Goal: Transaction & Acquisition: Subscribe to service/newsletter

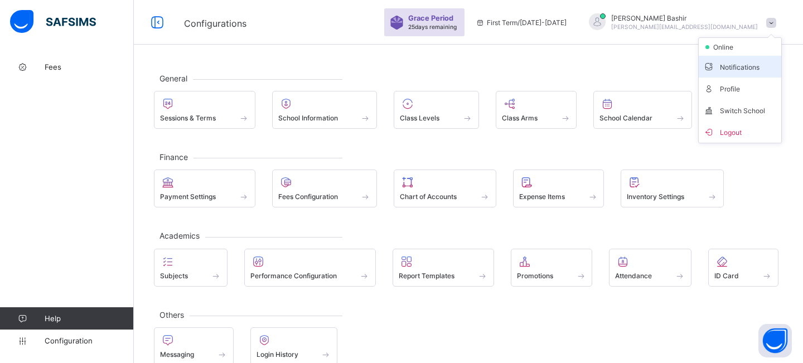
click at [735, 67] on span "Notifications" at bounding box center [740, 66] width 74 height 13
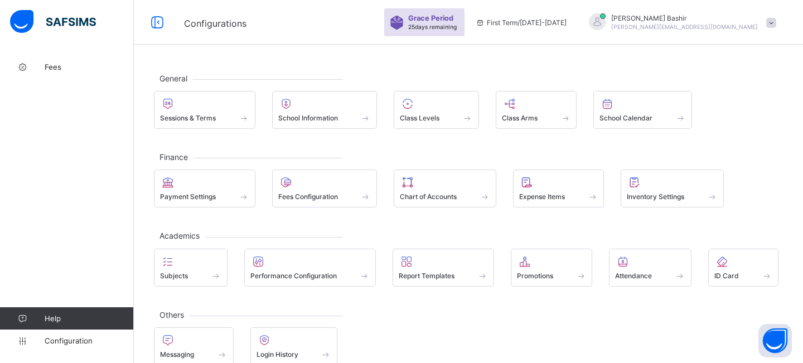
click at [724, 32] on div "Grace Period 25 days remaining First Term / 2025-2026 Hamid Bashir hamid@flexis…" at bounding box center [593, 22] width 419 height 45
click at [718, 25] on span "[PERSON_NAME][EMAIL_ADDRESS][DOMAIN_NAME]" at bounding box center [684, 26] width 147 height 7
click at [635, 88] on div "General Sessions & Terms School Information Class Levels Class Arms School Cale…" at bounding box center [468, 103] width 629 height 51
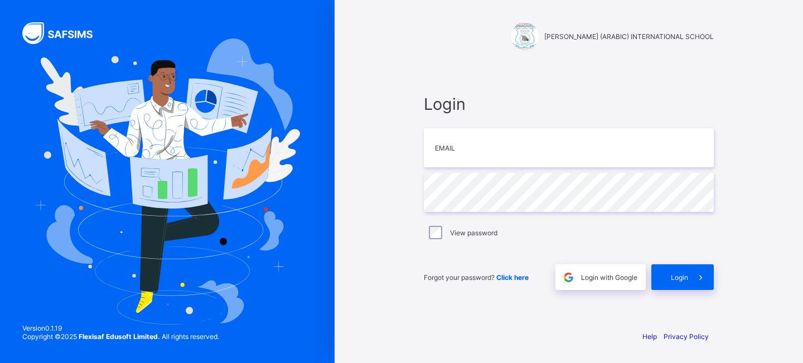
click at [617, 275] on span "Login with Google" at bounding box center [609, 277] width 56 height 8
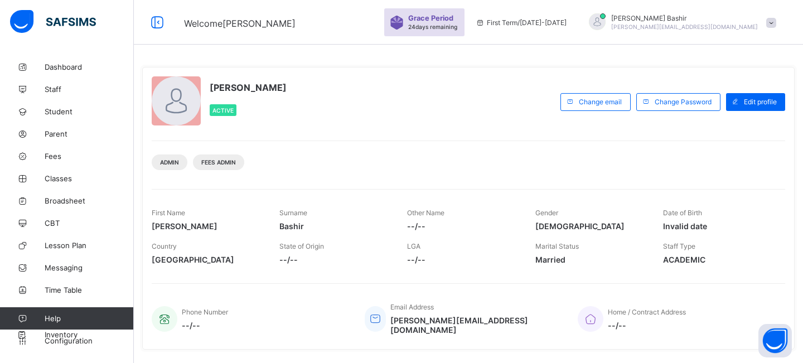
click at [742, 27] on span "[PERSON_NAME][EMAIL_ADDRESS][DOMAIN_NAME]" at bounding box center [684, 26] width 147 height 7
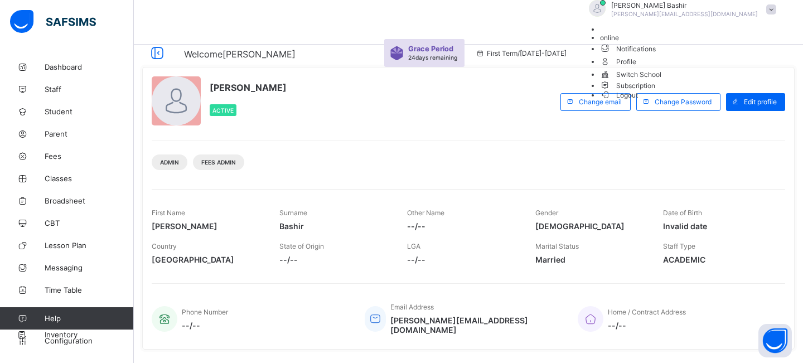
click at [655, 90] on span "Subscription" at bounding box center [628, 85] width 56 height 8
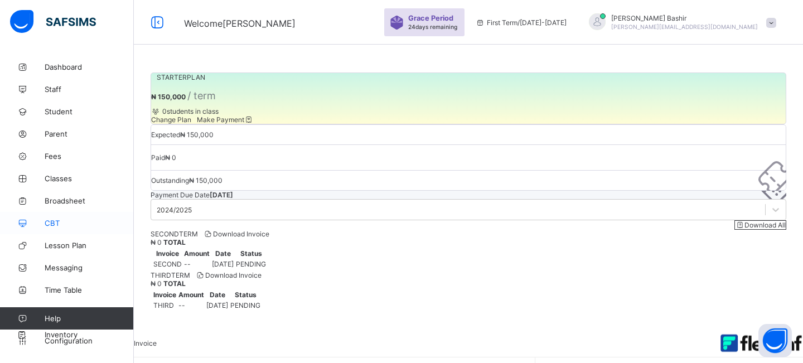
scroll to position [104, 0]
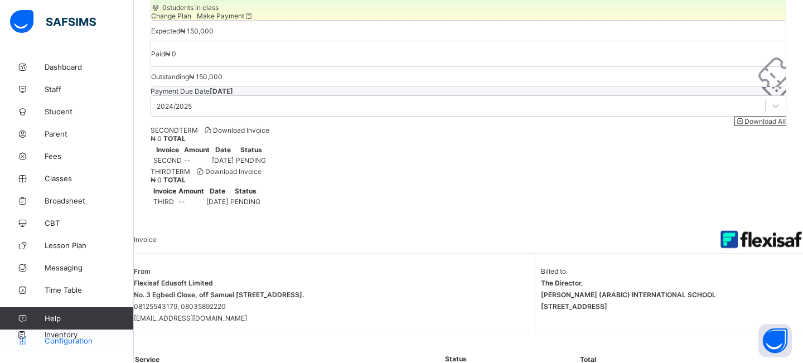
click at [78, 341] on span "Configuration" at bounding box center [89, 340] width 89 height 9
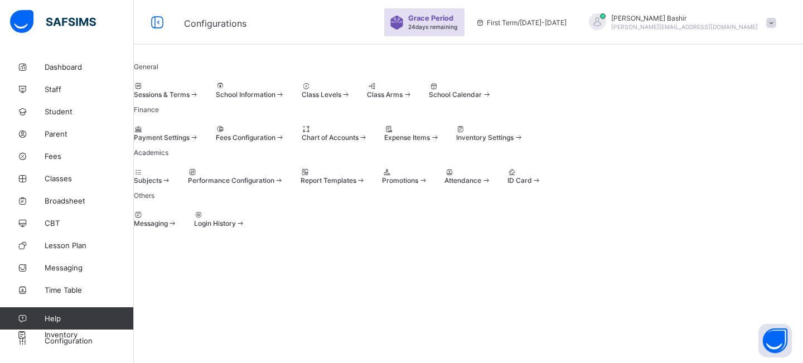
click at [457, 27] on span "24 days remaining" at bounding box center [432, 26] width 49 height 7
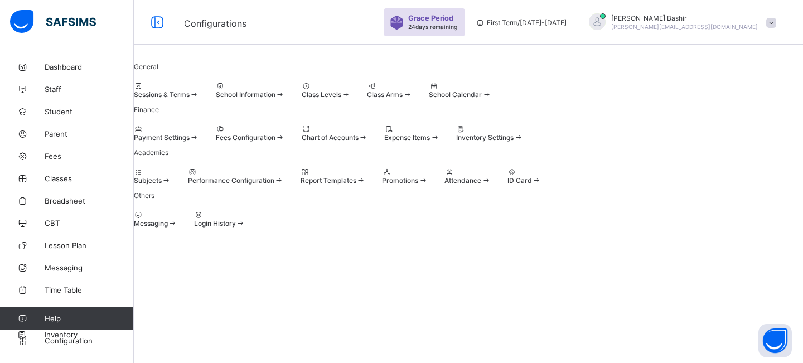
click at [747, 24] on span "[PERSON_NAME][EMAIL_ADDRESS][DOMAIN_NAME]" at bounding box center [684, 26] width 147 height 7
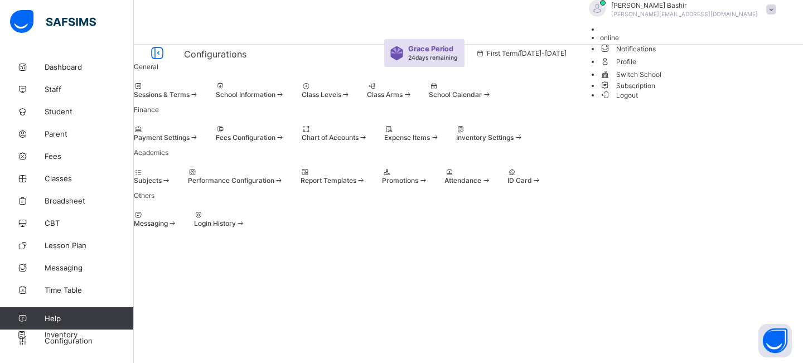
click at [655, 90] on span "Subscription" at bounding box center [628, 85] width 56 height 8
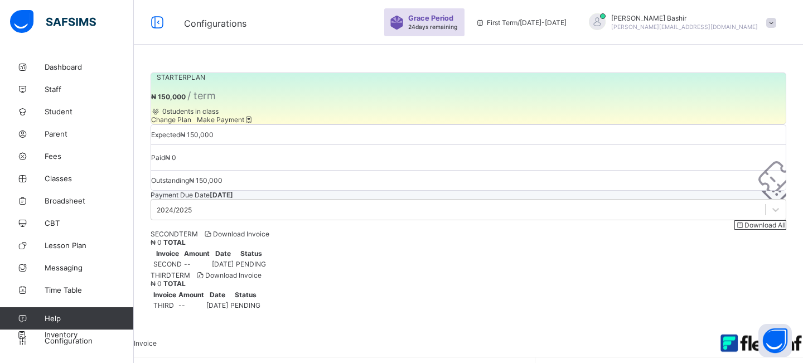
click at [186, 101] on span "₦ 150,000" at bounding box center [168, 97] width 35 height 8
click at [233, 191] on span "Nov 8, 2025" at bounding box center [221, 195] width 23 height 8
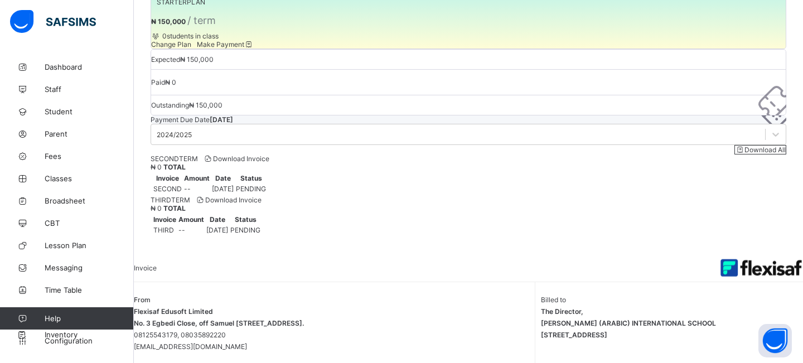
scroll to position [104, 0]
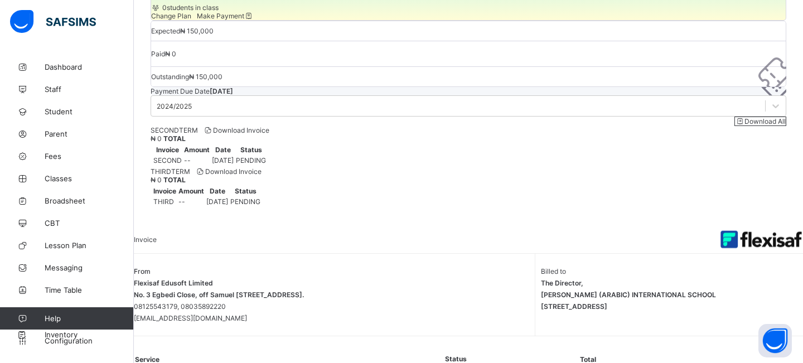
click at [269, 134] on span "Download Invoice" at bounding box center [236, 130] width 66 height 8
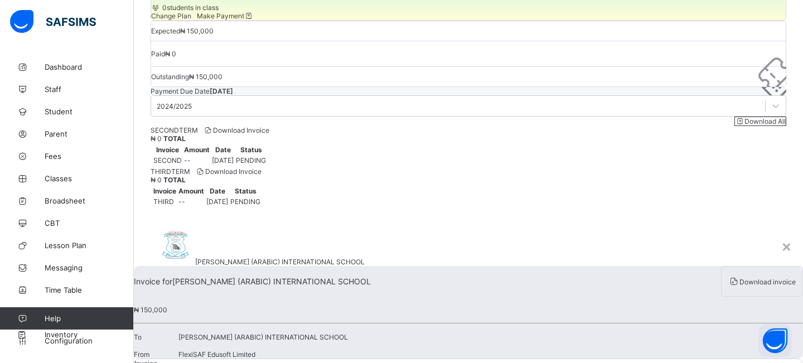
scroll to position [80, 0]
click at [739, 278] on span "Download invoice" at bounding box center [767, 282] width 56 height 8
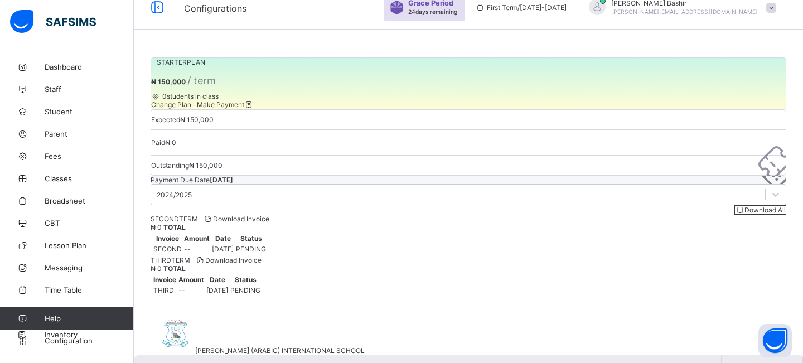
scroll to position [0, 0]
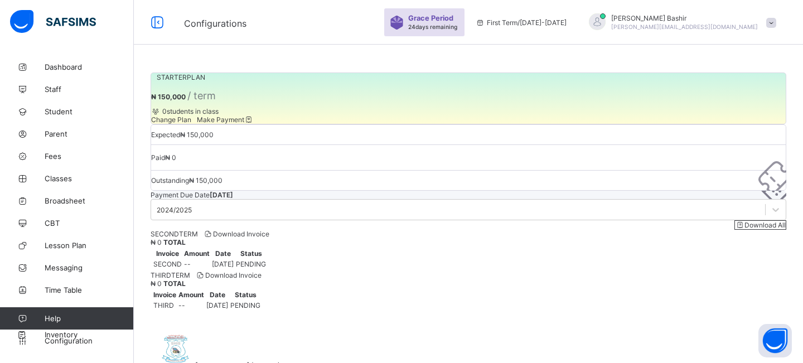
click at [781, 340] on div "×" at bounding box center [786, 349] width 11 height 19
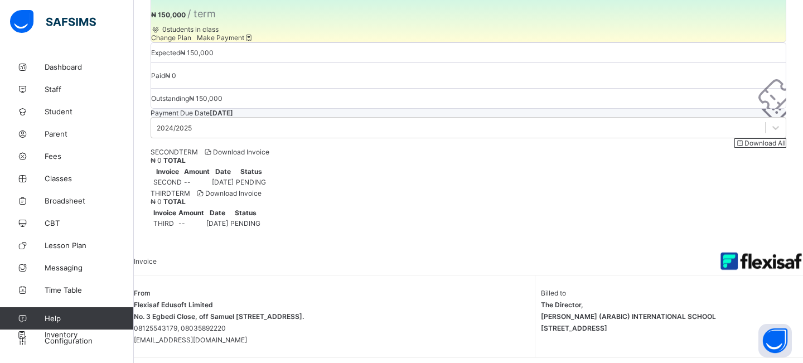
scroll to position [104, 0]
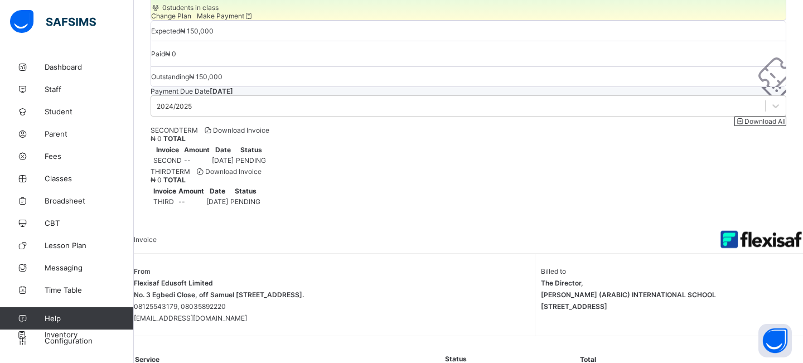
click at [736, 124] on div "Download All" at bounding box center [760, 120] width 52 height 9
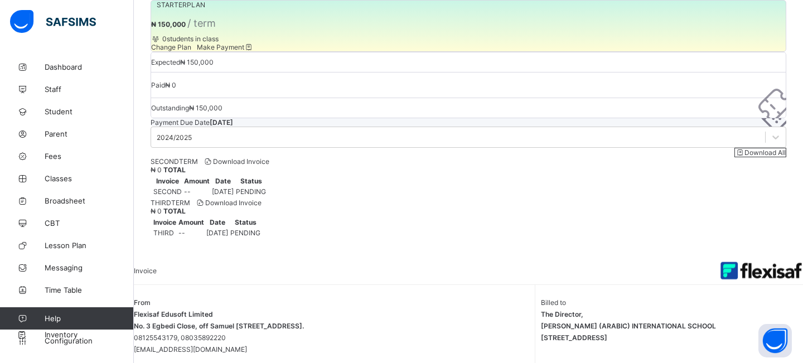
scroll to position [17, 0]
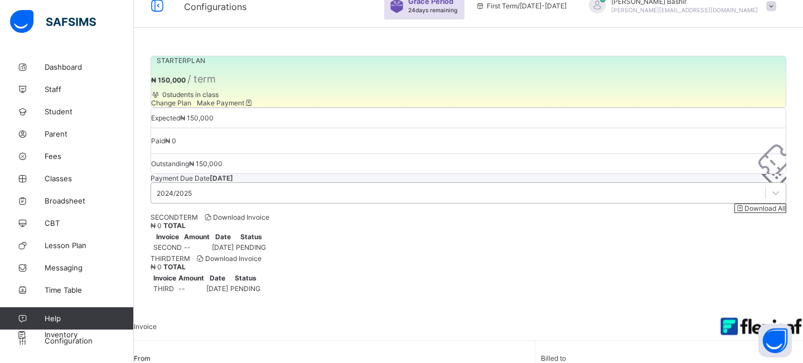
click at [224, 201] on div "2024/2025" at bounding box center [458, 193] width 614 height 16
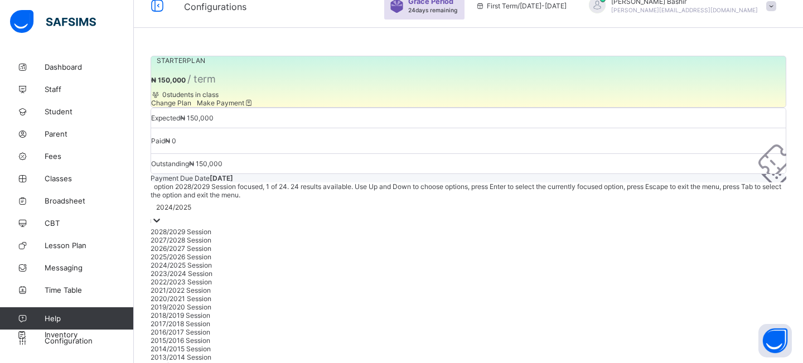
scroll to position [50, 0]
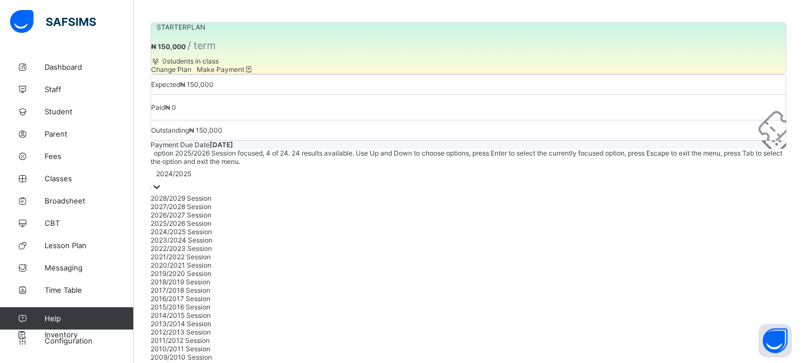
click at [188, 227] on div "2025/2026 Session" at bounding box center [467, 223] width 635 height 8
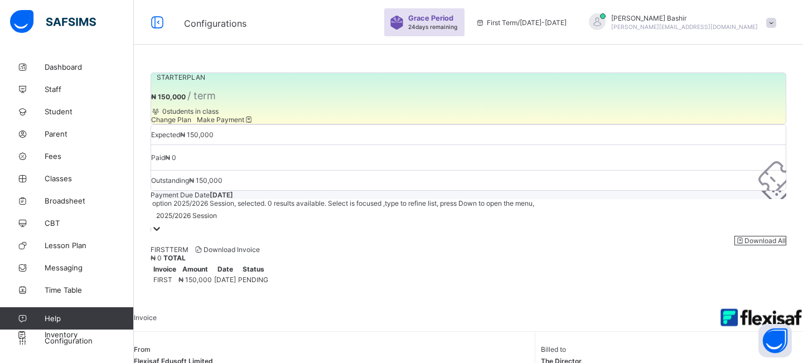
scroll to position [2, 0]
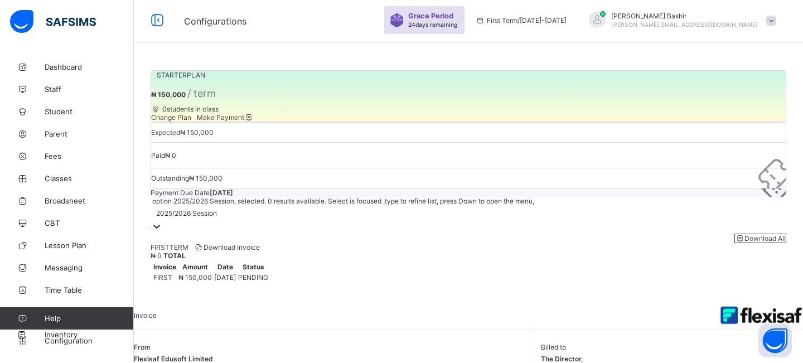
click at [256, 251] on span "Download Invoice" at bounding box center [227, 247] width 66 height 8
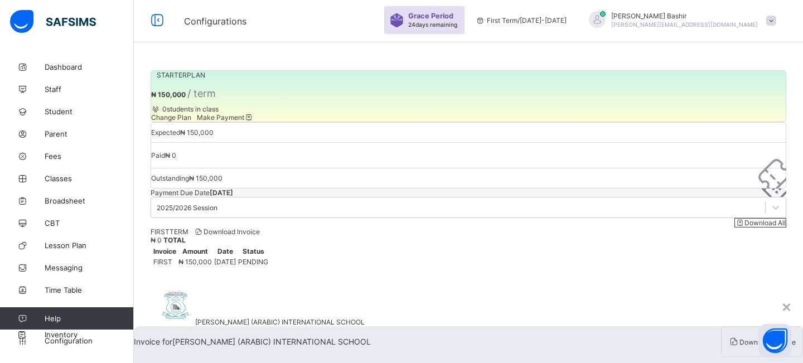
click at [739, 338] on span "Download invoice" at bounding box center [767, 342] width 56 height 8
click at [781, 297] on div "×" at bounding box center [786, 306] width 11 height 19
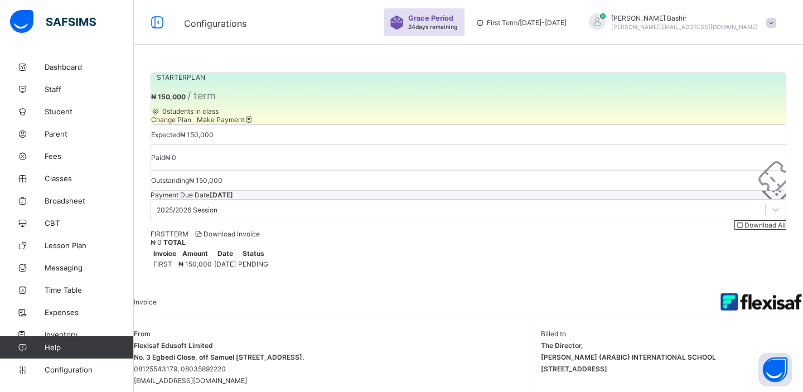
click at [254, 124] on span "Make Payment" at bounding box center [225, 119] width 57 height 8
click at [72, 109] on span "Student" at bounding box center [89, 111] width 89 height 9
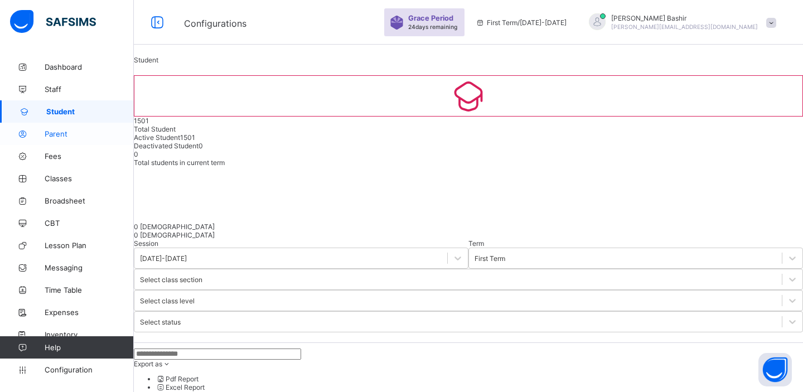
click at [58, 137] on span "Parent" at bounding box center [89, 133] width 89 height 9
